Goal: Information Seeking & Learning: Understand process/instructions

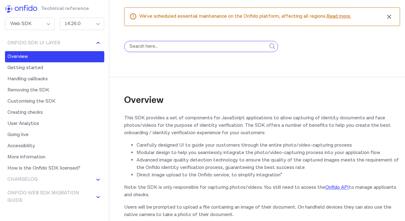
click at [183, 49] on input "search" at bounding box center [201, 46] width 154 height 11
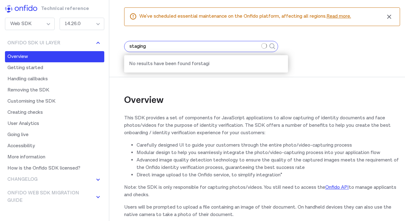
click at [267, 34] on button "submit" at bounding box center [272, 47] width 11 height 26
click at [172, 47] on input "staging" at bounding box center [201, 46] width 154 height 11
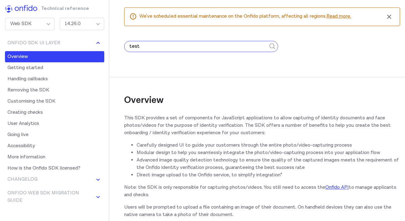
type input "test"
click at [267, 34] on button "submit" at bounding box center [272, 47] width 11 height 26
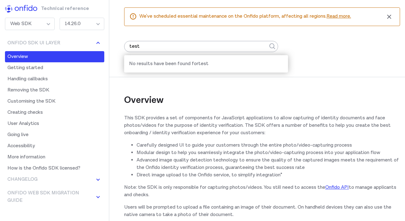
click at [182, 132] on p "This SDK provides a set of components for JavaScript applications to allow capt…" at bounding box center [262, 126] width 276 height 22
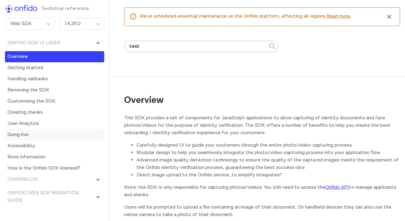
click at [29, 137] on link "Going live" at bounding box center [54, 134] width 99 height 11
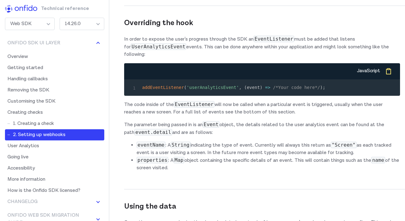
scroll to position [6597, 0]
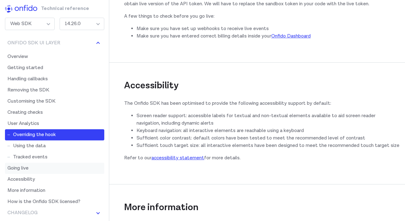
click at [41, 168] on link "Going live" at bounding box center [54, 168] width 99 height 11
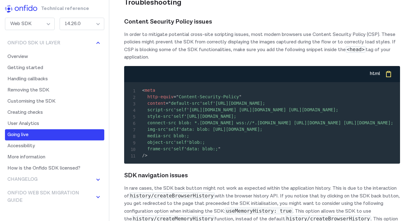
scroll to position [6914, 0]
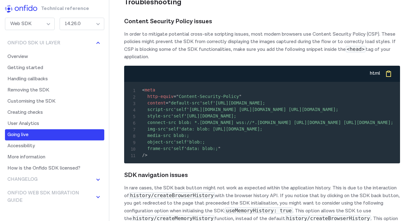
drag, startPoint x: 163, startPoint y: 61, endPoint x: 242, endPoint y: 61, distance: 79.1
drag, startPoint x: 242, startPoint y: 61, endPoint x: 158, endPoint y: 61, distance: 84.4
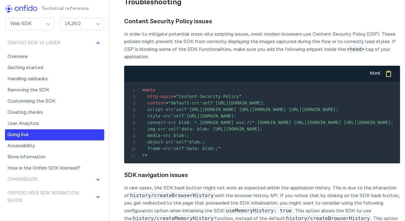
drag, startPoint x: 254, startPoint y: 41, endPoint x: 178, endPoint y: 38, distance: 76.1
drag, startPoint x: 178, startPoint y: 38, endPoint x: 279, endPoint y: 40, distance: 101.8
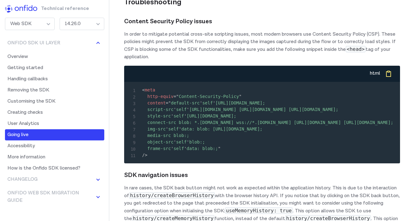
click at [60, 179] on button "Changelog" at bounding box center [54, 179] width 99 height 11
click at [57, 193] on link "[6.3.1] - [DATE]" at bounding box center [54, 193] width 99 height 11
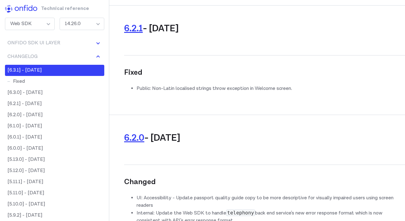
scroll to position [6914, 0]
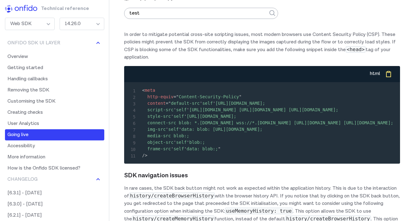
click at [30, 16] on div "Web SDK Web SDK Android SDK iOS SDK API Reference 14.26.0 SDK 14 - 14.26.0 - 14…" at bounding box center [54, 23] width 109 height 17
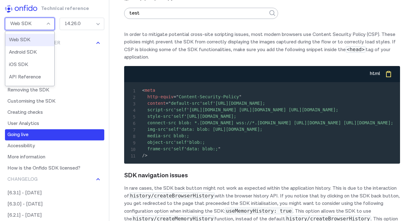
click at [32, 21] on div "Web SDK" at bounding box center [30, 24] width 50 height 12
click at [30, 65] on li "iOS SDK" at bounding box center [29, 65] width 49 height 12
